Goal: Task Accomplishment & Management: Complete application form

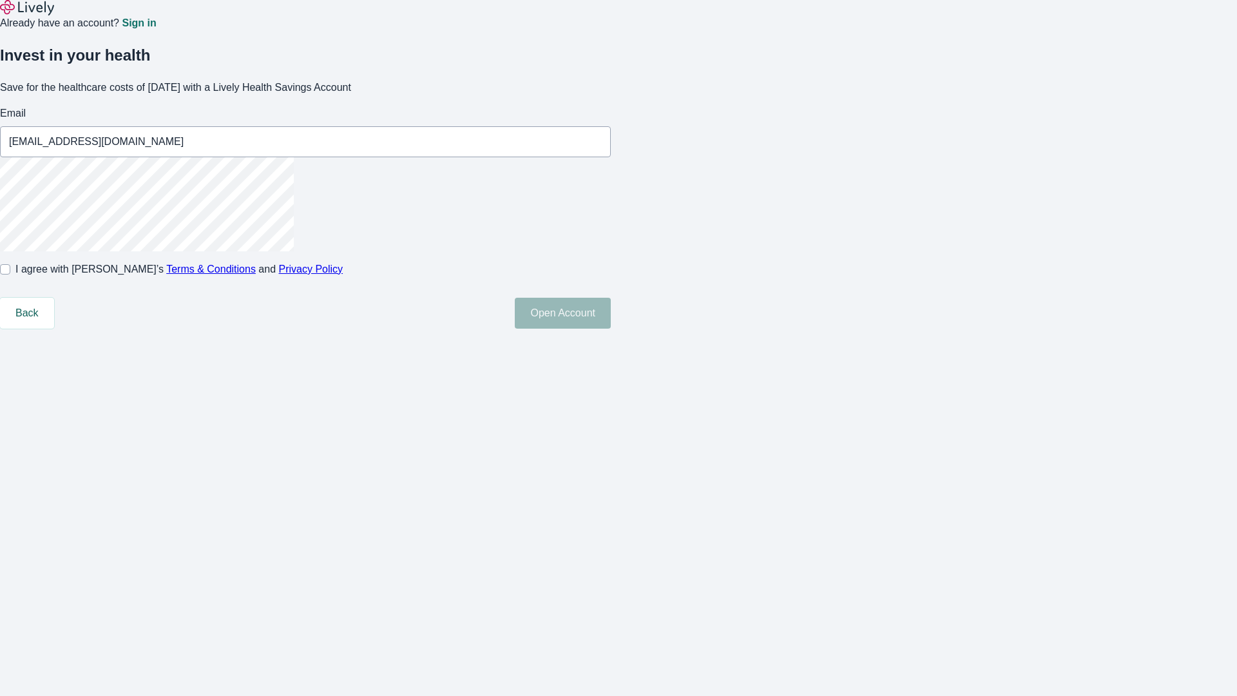
click at [10, 274] on input "I agree with Lively’s Terms & Conditions and Privacy Policy" at bounding box center [5, 269] width 10 height 10
checkbox input "true"
click at [611, 329] on button "Open Account" at bounding box center [563, 313] width 96 height 31
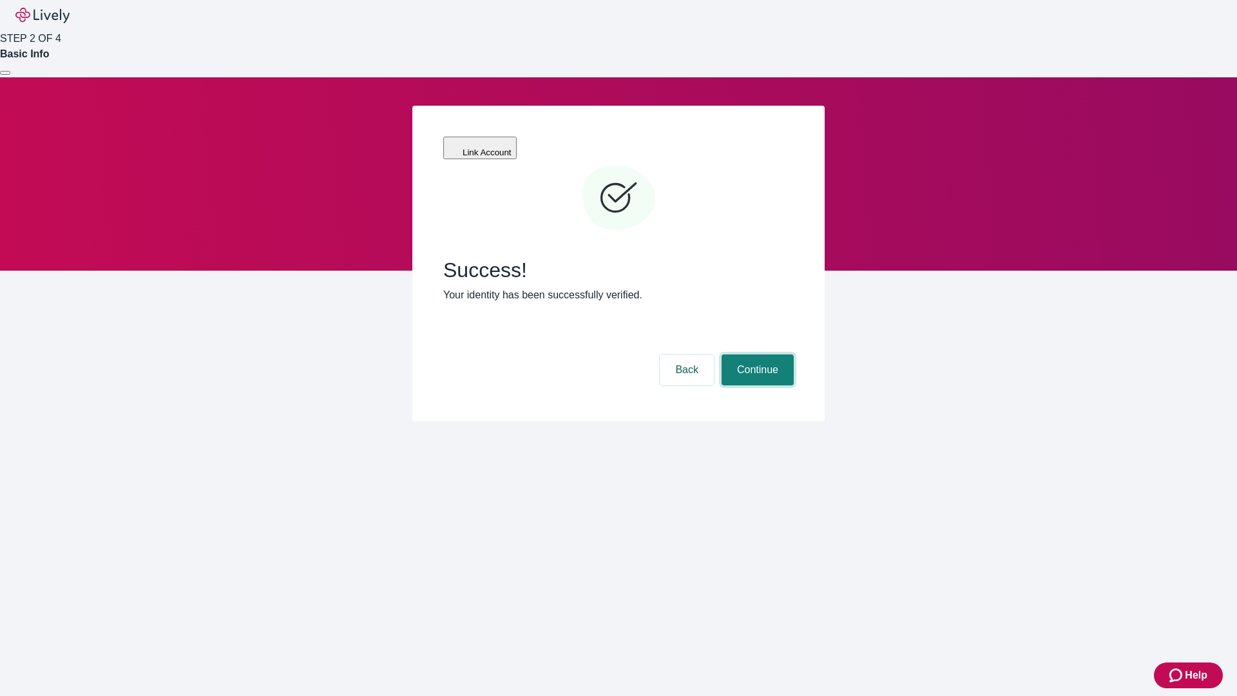
click at [756, 354] on button "Continue" at bounding box center [757, 369] width 72 height 31
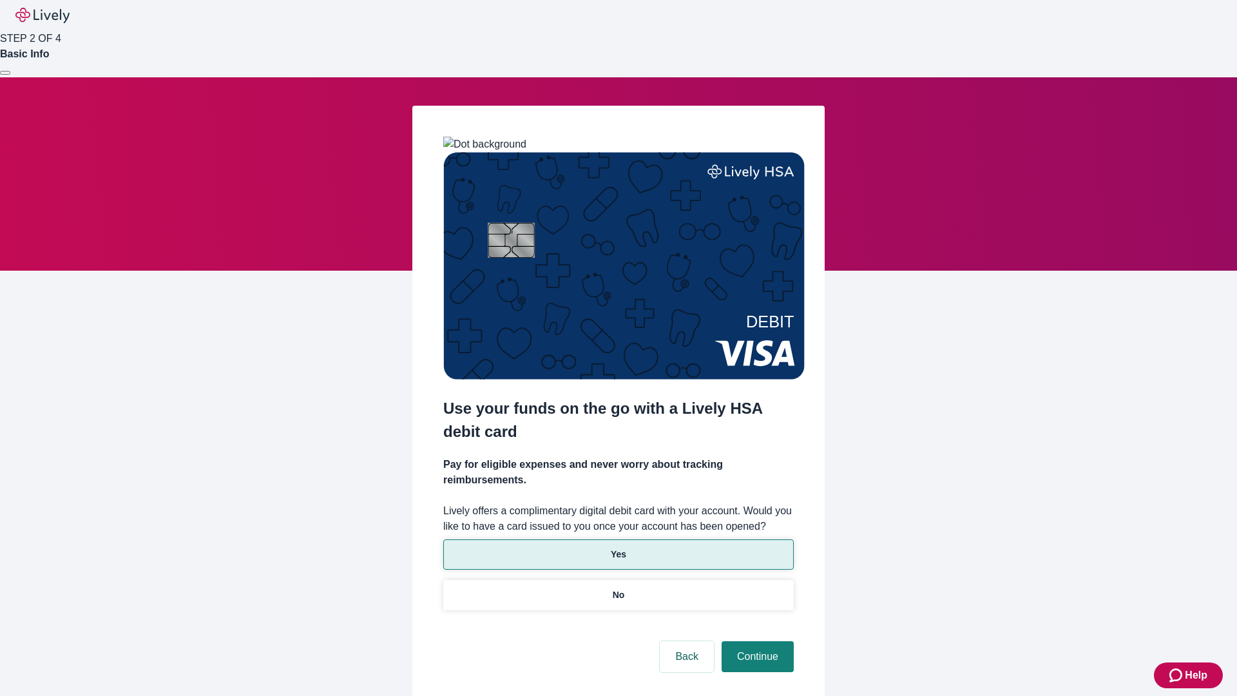
click at [618, 548] on p "Yes" at bounding box center [618, 555] width 15 height 14
click at [756, 641] on button "Continue" at bounding box center [757, 656] width 72 height 31
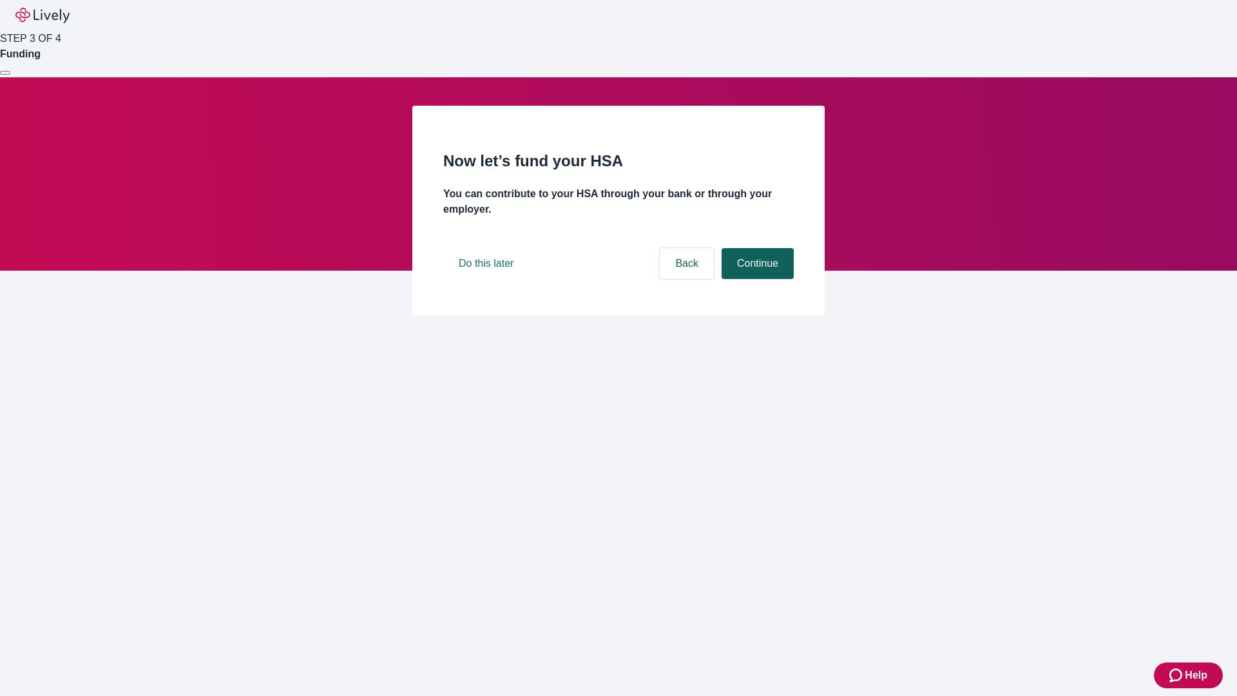
click at [756, 279] on button "Continue" at bounding box center [757, 263] width 72 height 31
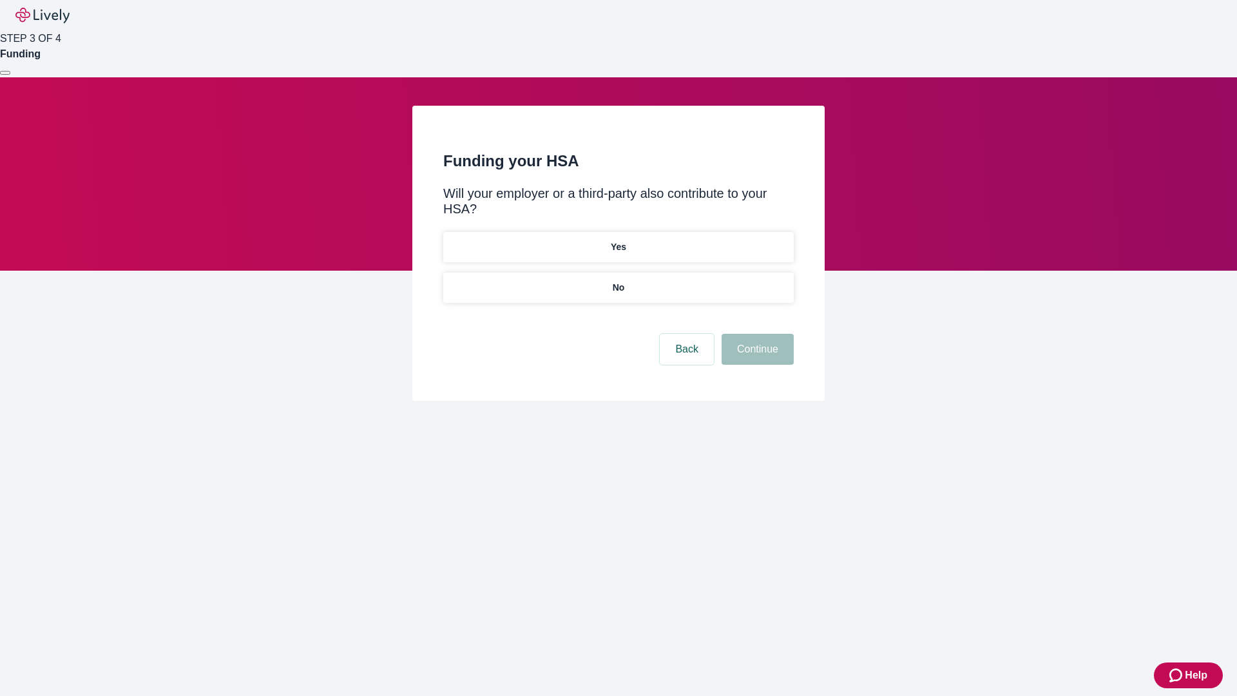
click at [618, 281] on p "No" at bounding box center [619, 288] width 12 height 14
click at [756, 334] on button "Continue" at bounding box center [757, 349] width 72 height 31
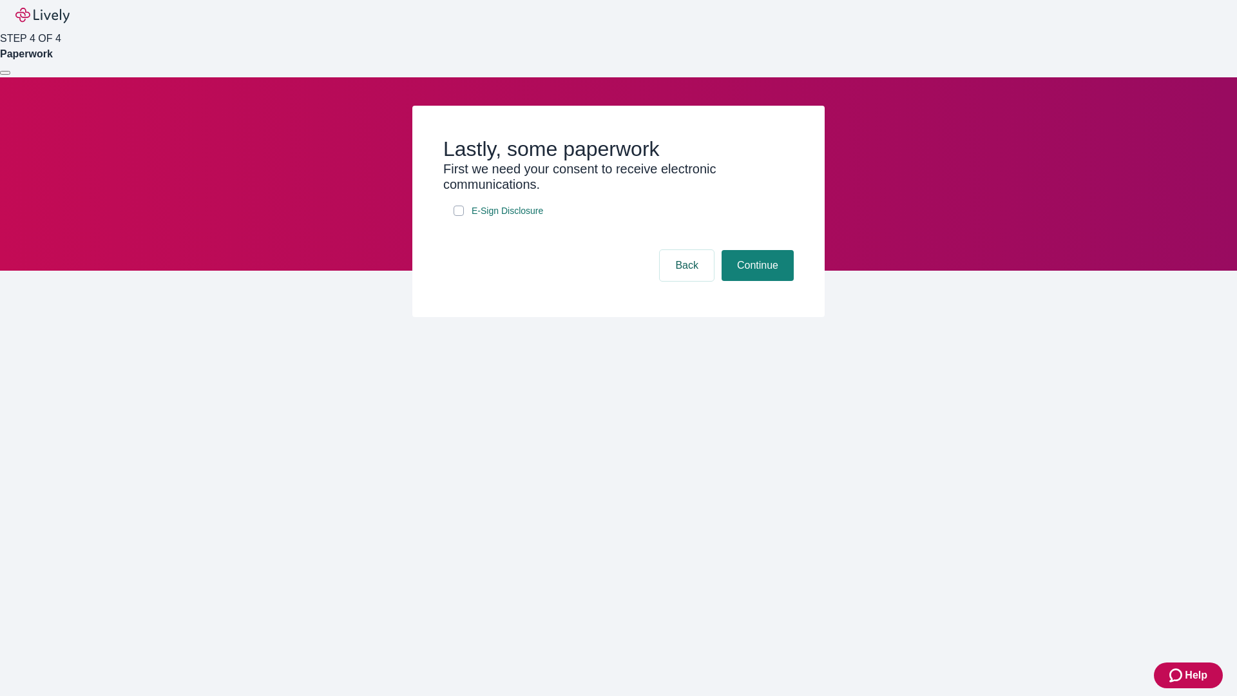
click at [459, 216] on input "E-Sign Disclosure" at bounding box center [459, 210] width 10 height 10
checkbox input "true"
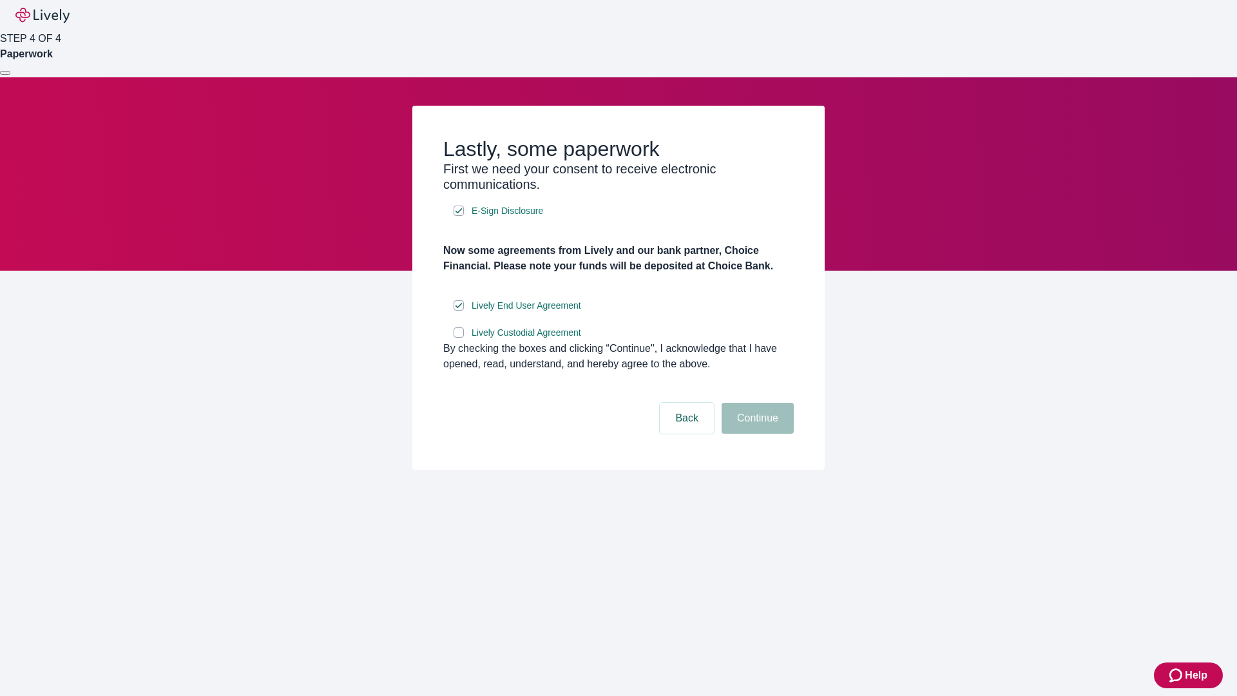
click at [459, 338] on input "Lively Custodial Agreement" at bounding box center [459, 332] width 10 height 10
checkbox input "true"
click at [756, 434] on button "Continue" at bounding box center [757, 418] width 72 height 31
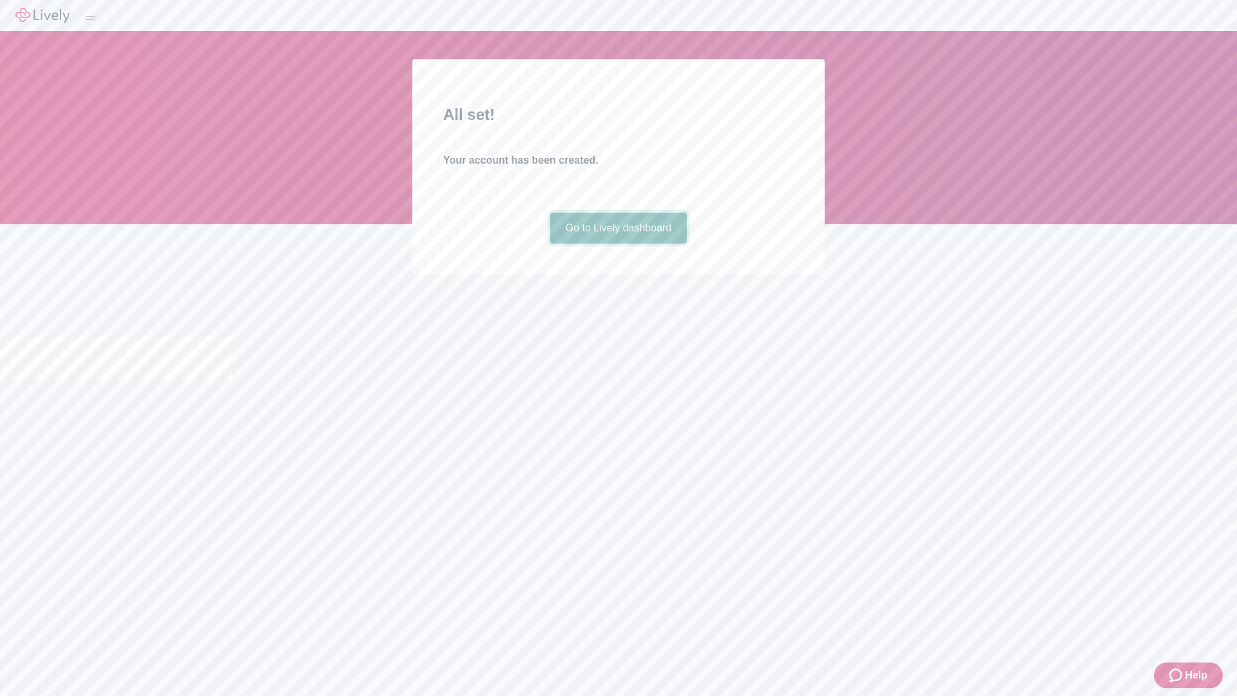
click at [618, 244] on link "Go to Lively dashboard" at bounding box center [618, 228] width 137 height 31
